Goal: Transaction & Acquisition: Purchase product/service

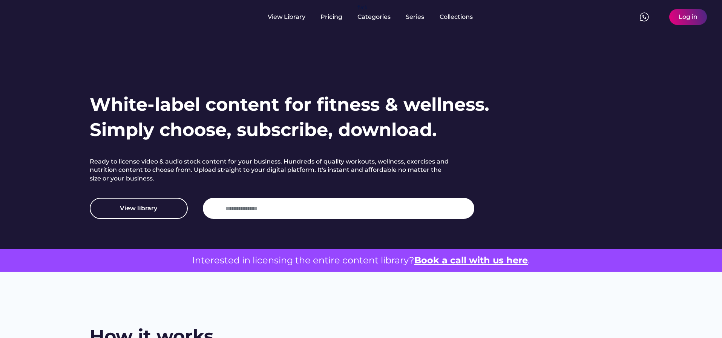
scroll to position [21, 0]
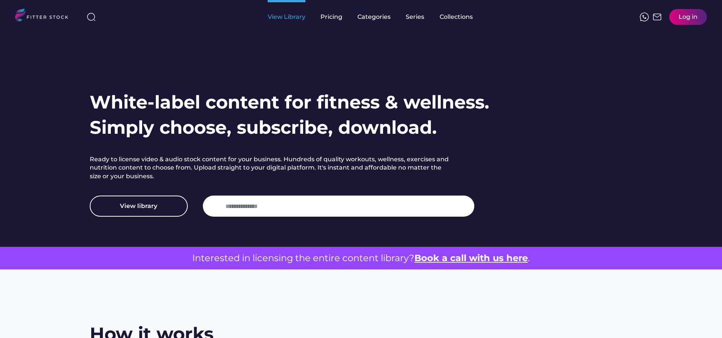
click at [283, 17] on div "View Library" at bounding box center [287, 17] width 38 height 8
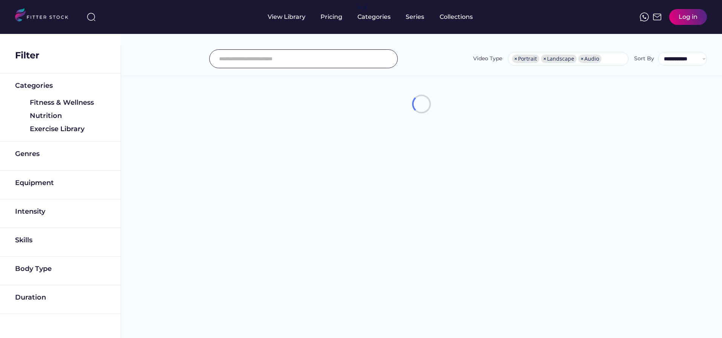
select select "**********"
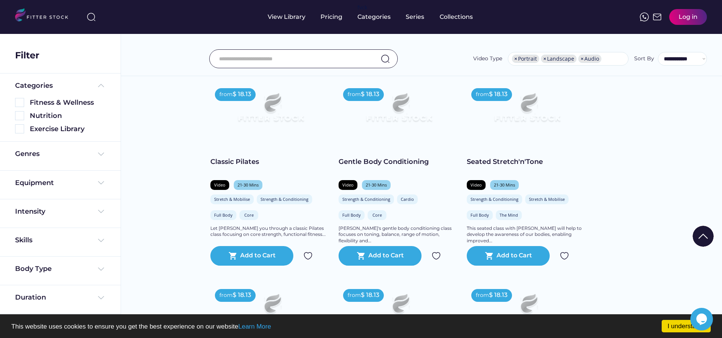
click at [276, 55] on input "input" at bounding box center [294, 59] width 150 height 16
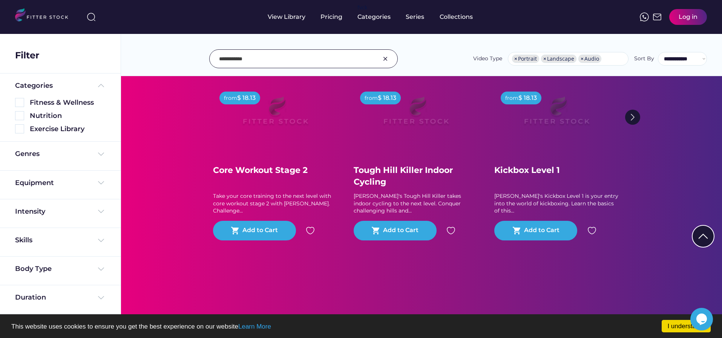
scroll to position [119, 0]
click at [265, 53] on input "input" at bounding box center [294, 59] width 150 height 16
click at [263, 56] on input "input" at bounding box center [294, 59] width 150 height 16
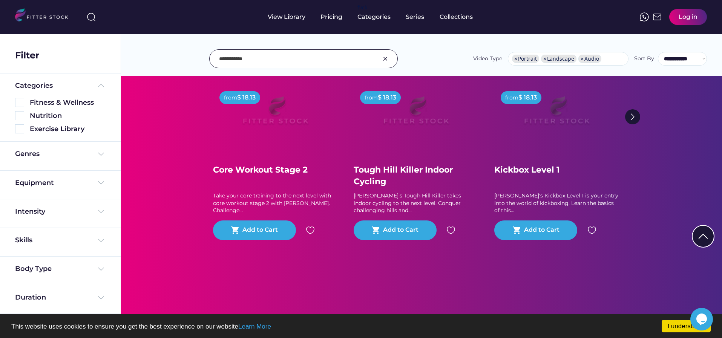
click at [224, 58] on input "input" at bounding box center [294, 59] width 150 height 16
type input "*******"
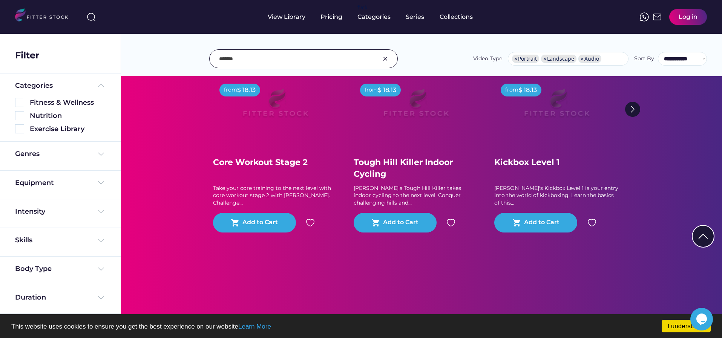
scroll to position [2012, 0]
click at [227, 60] on input "input" at bounding box center [294, 59] width 150 height 16
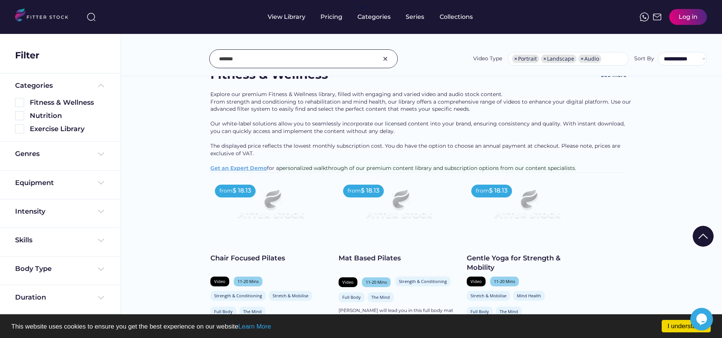
scroll to position [44, 0]
click at [101, 155] on img at bounding box center [100, 154] width 9 height 9
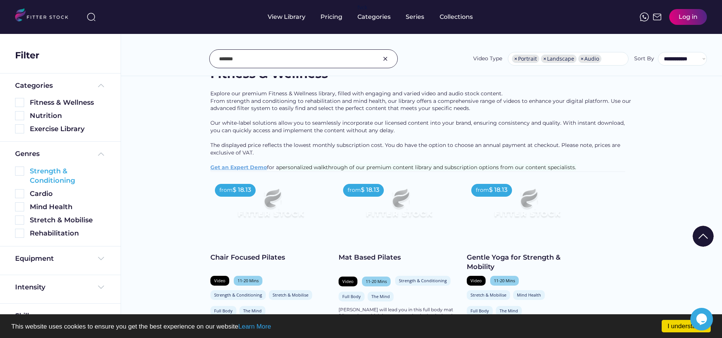
scroll to position [2, 0]
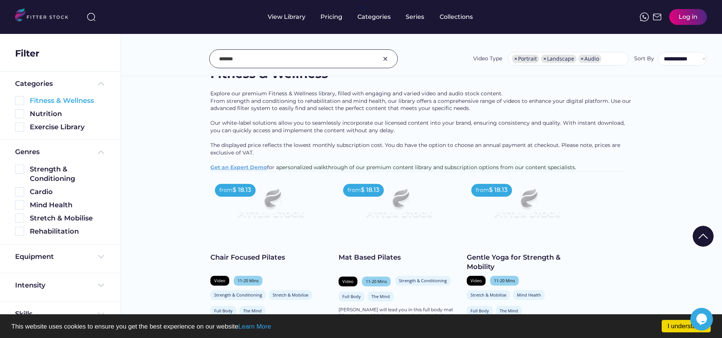
click at [75, 100] on div "Fitness & Wellness" at bounding box center [68, 100] width 76 height 9
click at [20, 99] on img at bounding box center [19, 100] width 9 height 9
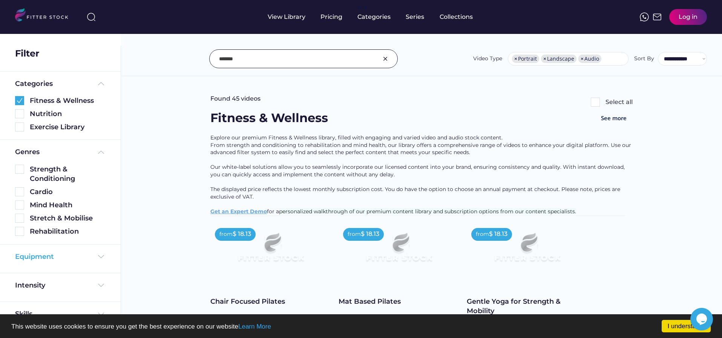
click at [101, 254] on img at bounding box center [100, 256] width 9 height 9
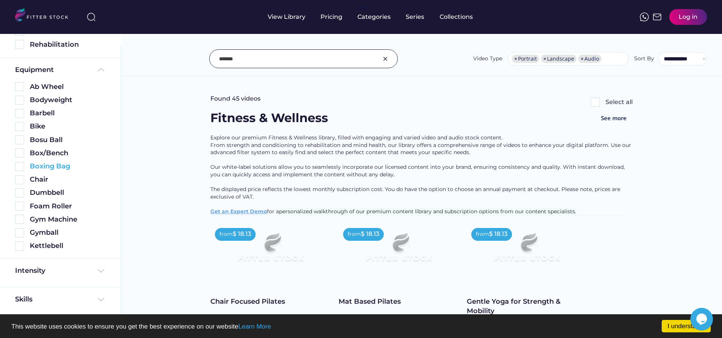
scroll to position [189, 0]
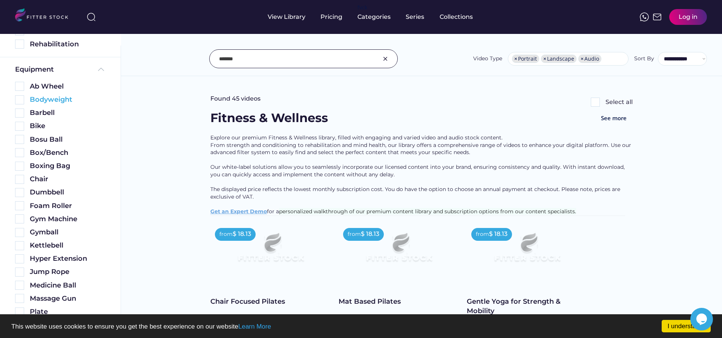
click at [20, 100] on img at bounding box center [19, 99] width 9 height 9
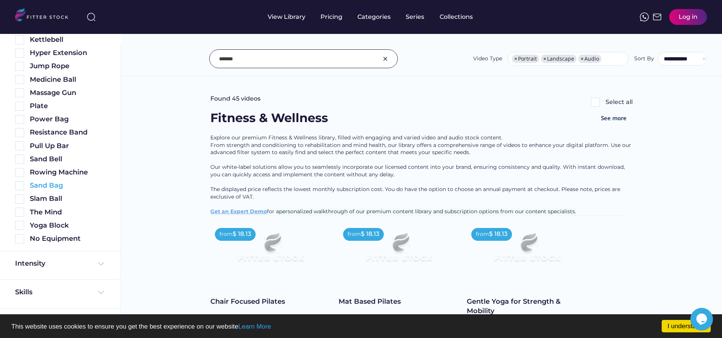
scroll to position [464, 0]
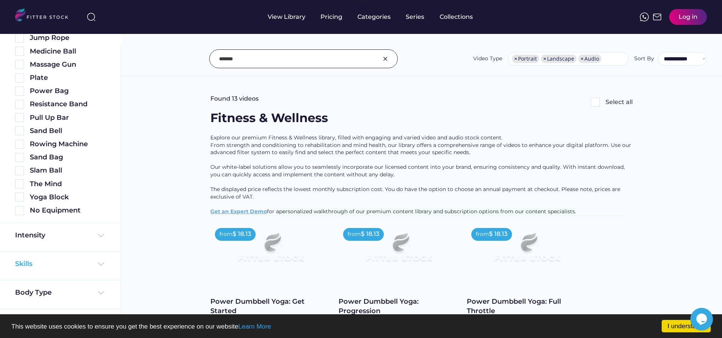
click at [98, 263] on img at bounding box center [100, 264] width 9 height 9
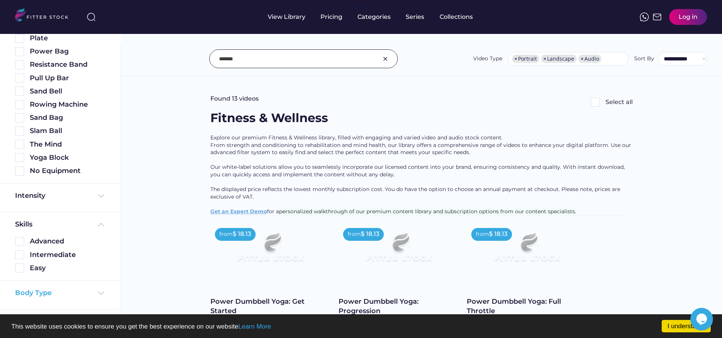
click at [91, 288] on div "Body Type" at bounding box center [60, 292] width 90 height 9
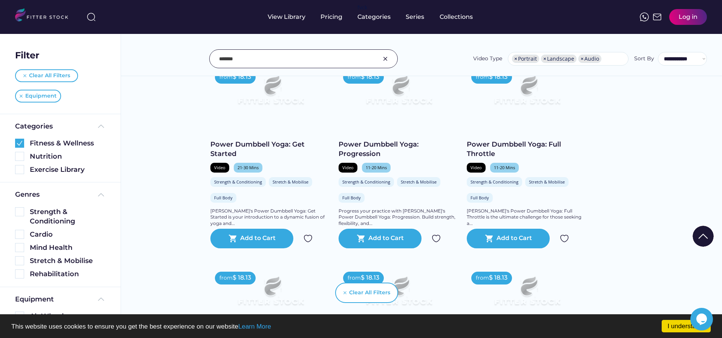
scroll to position [156, 0]
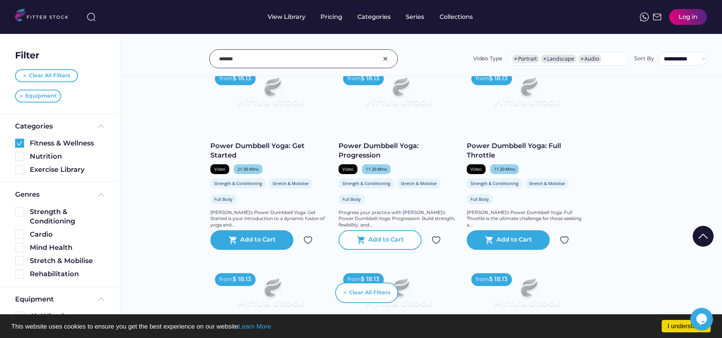
click at [389, 245] on div "Add to Cart" at bounding box center [385, 240] width 35 height 9
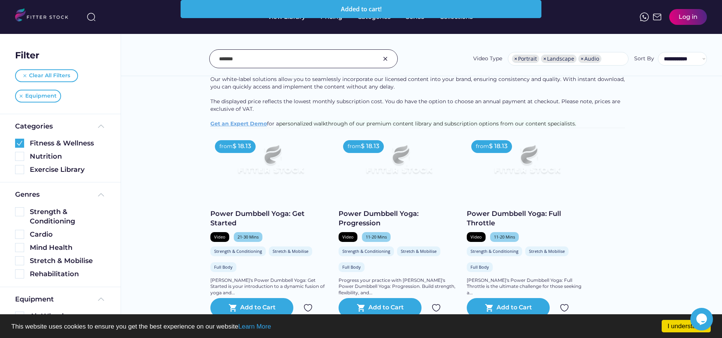
scroll to position [0, 0]
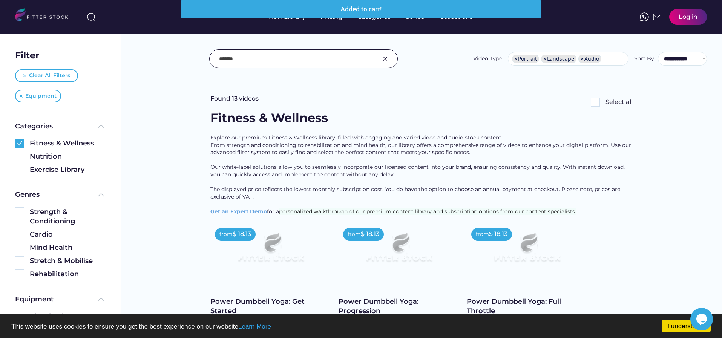
click at [369, 11] on div "Added to cart!" at bounding box center [360, 9] width 351 height 6
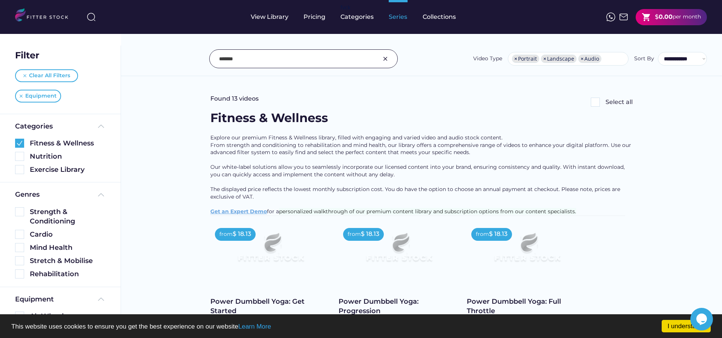
click at [397, 18] on div "Series" at bounding box center [398, 17] width 19 height 8
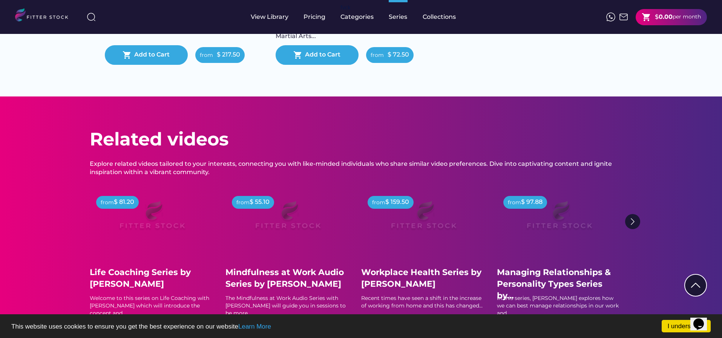
scroll to position [1249, 0]
